Goal: Check status: Check status

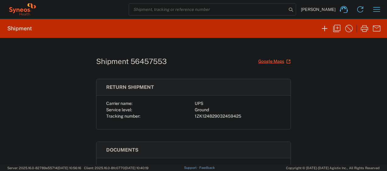
scroll to position [79, 0]
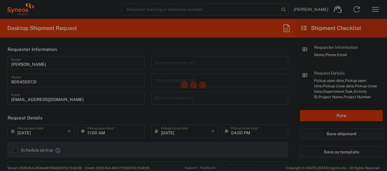
type input "4205"
type input "[US_STATE]"
type input "[GEOGRAPHIC_DATA]"
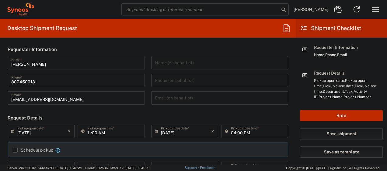
type input "Syneos Health Commercial Servi- [GEOGRAPHIC_DATA] [GEOGRAPHIC_DATA]"
click at [374, 10] on icon "button" at bounding box center [375, 10] width 10 height 10
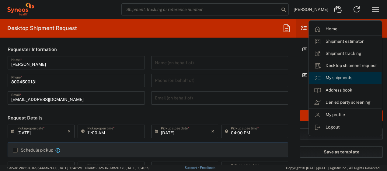
click at [339, 75] on link "My shipments" at bounding box center [345, 78] width 72 height 12
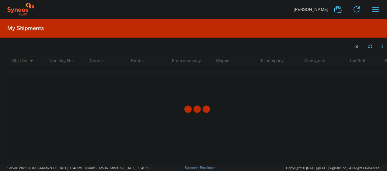
drag, startPoint x: 339, startPoint y: 75, endPoint x: 256, endPoint y: 71, distance: 83.1
click at [256, 71] on div at bounding box center [196, 109] width 379 height 111
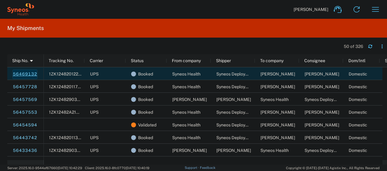
click at [29, 71] on link "56469132" at bounding box center [24, 75] width 25 height 10
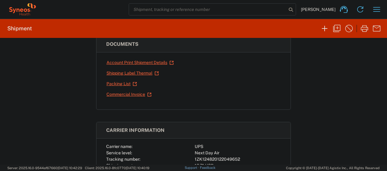
scroll to position [30, 0]
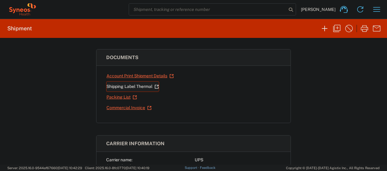
click at [123, 85] on link "Shipping Label Thermal" at bounding box center [132, 86] width 53 height 11
